Goal: Book appointment/travel/reservation

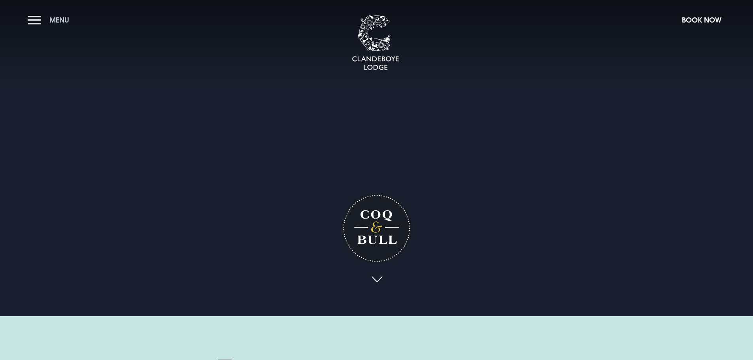
click at [36, 19] on button "Menu" at bounding box center [50, 19] width 45 height 17
click at [63, 21] on span "Menu" at bounding box center [59, 19] width 20 height 9
click at [34, 22] on button "Menu" at bounding box center [50, 19] width 45 height 17
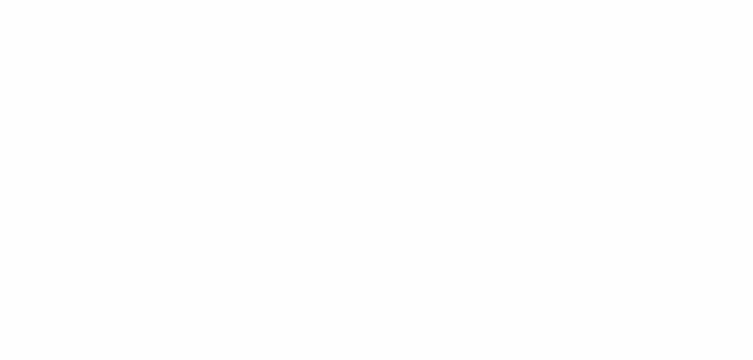
scroll to position [2301, 0]
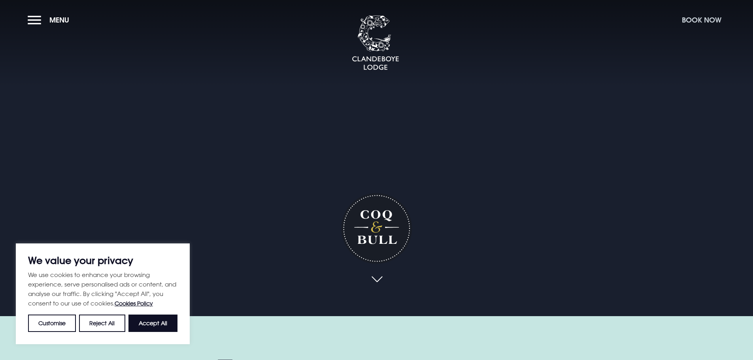
click at [701, 19] on button "Book Now" at bounding box center [701, 19] width 47 height 17
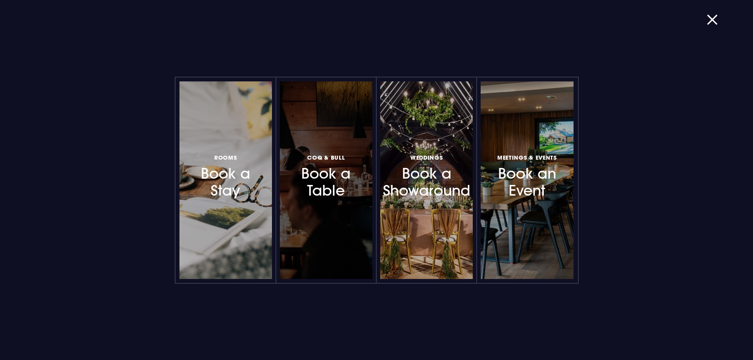
click at [324, 200] on div at bounding box center [326, 180] width 92 height 198
